Goal: Book appointment/travel/reservation

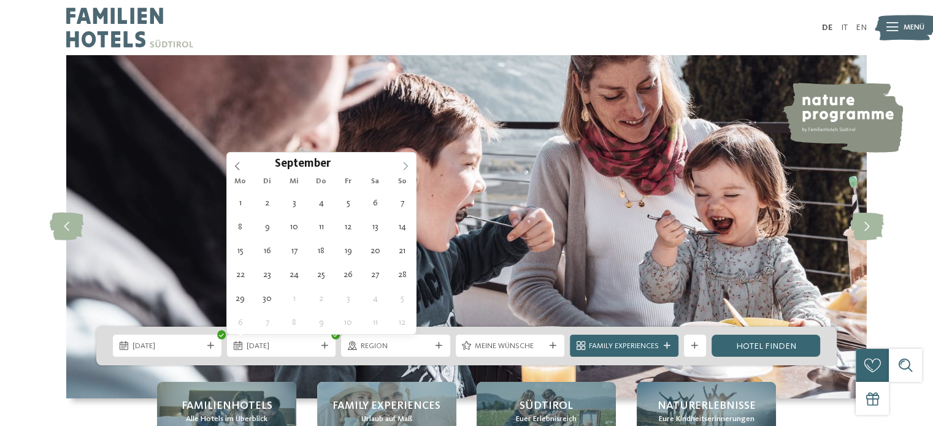
click at [402, 163] on icon at bounding box center [405, 166] width 9 height 9
type div "06.09.2025"
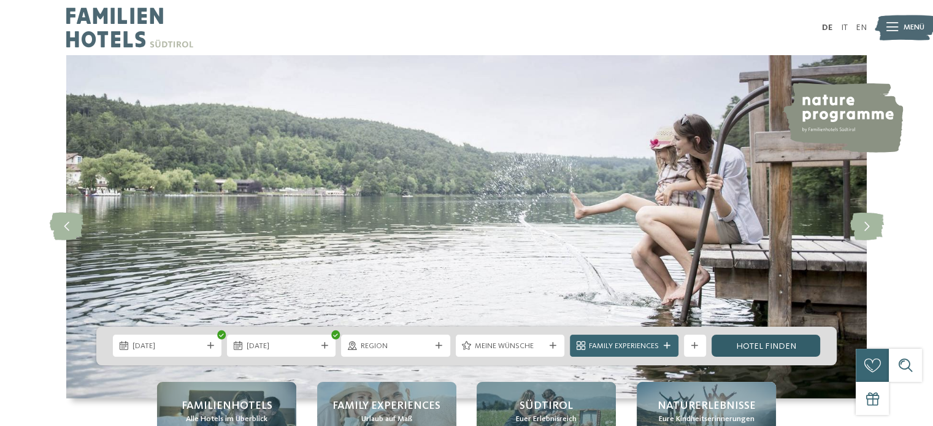
click at [736, 343] on link "Hotel finden" at bounding box center [766, 346] width 109 height 22
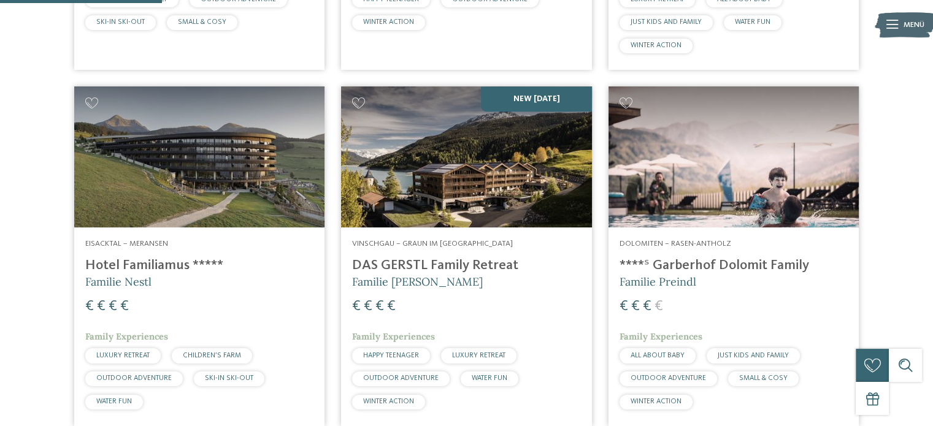
scroll to position [723, 0]
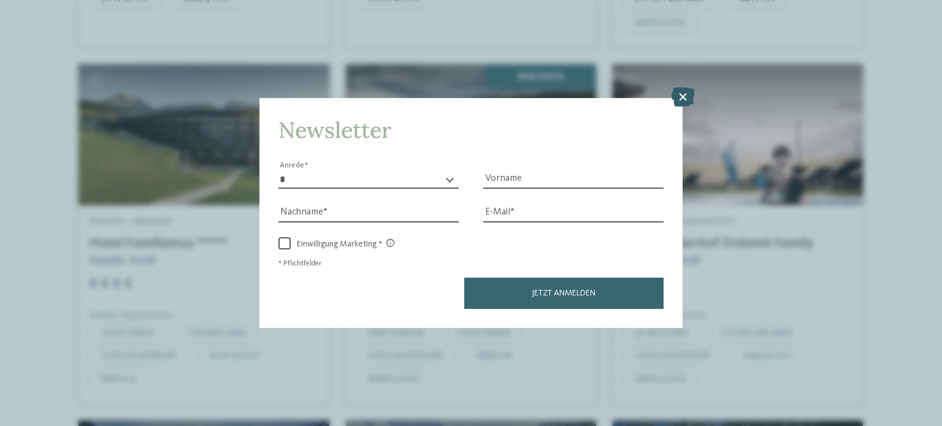
click at [682, 99] on icon at bounding box center [683, 97] width 24 height 20
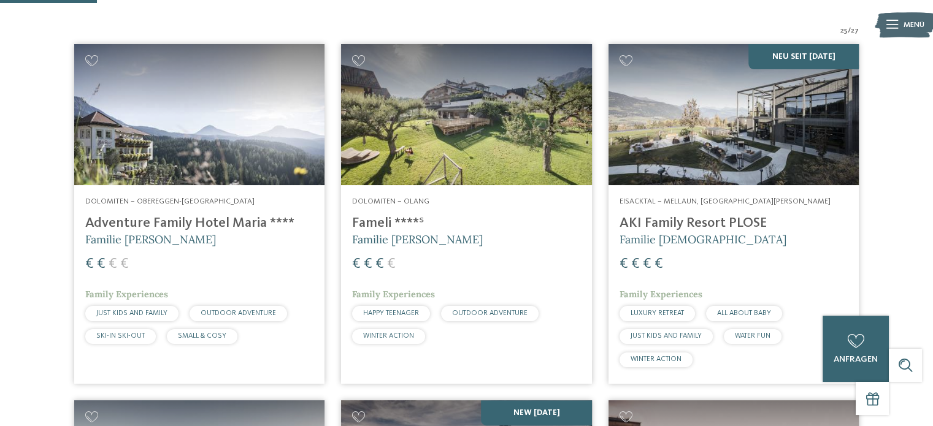
scroll to position [355, 0]
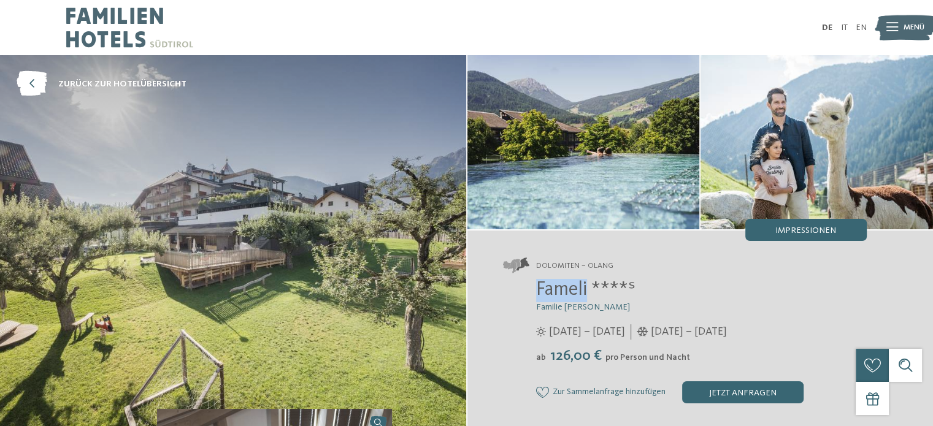
drag, startPoint x: 536, startPoint y: 289, endPoint x: 588, endPoint y: 292, distance: 52.2
click at [588, 292] on span "Fameli ****ˢ" at bounding box center [585, 290] width 99 height 20
copy span "Fameli"
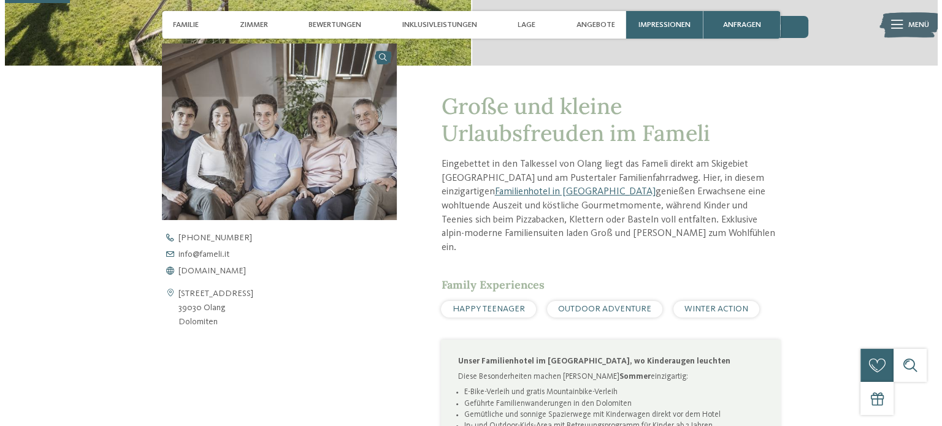
scroll to position [368, 0]
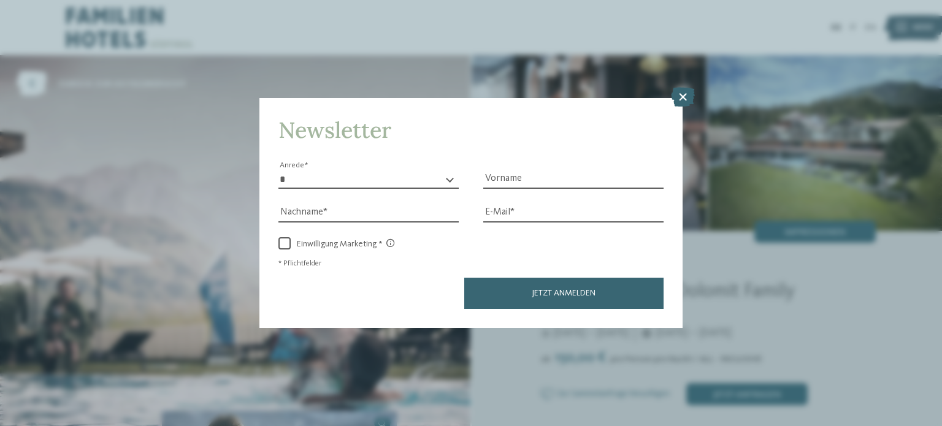
click at [682, 93] on icon at bounding box center [683, 97] width 24 height 20
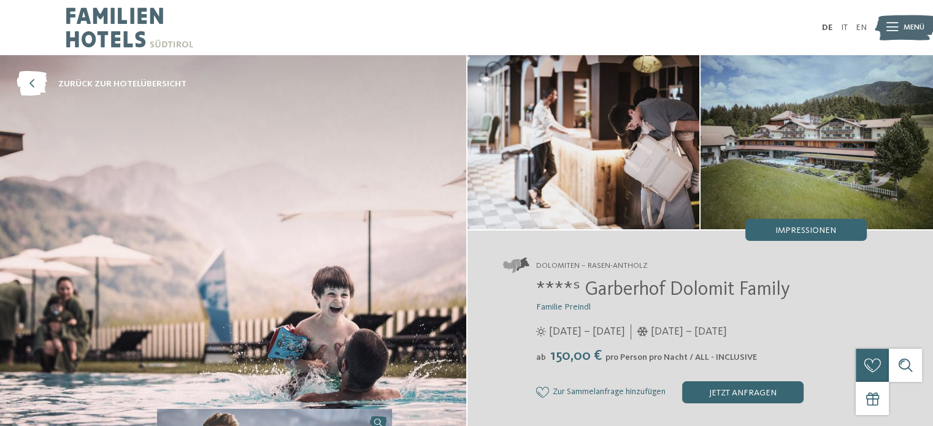
scroll to position [1206, 0]
